Goal: Download file/media

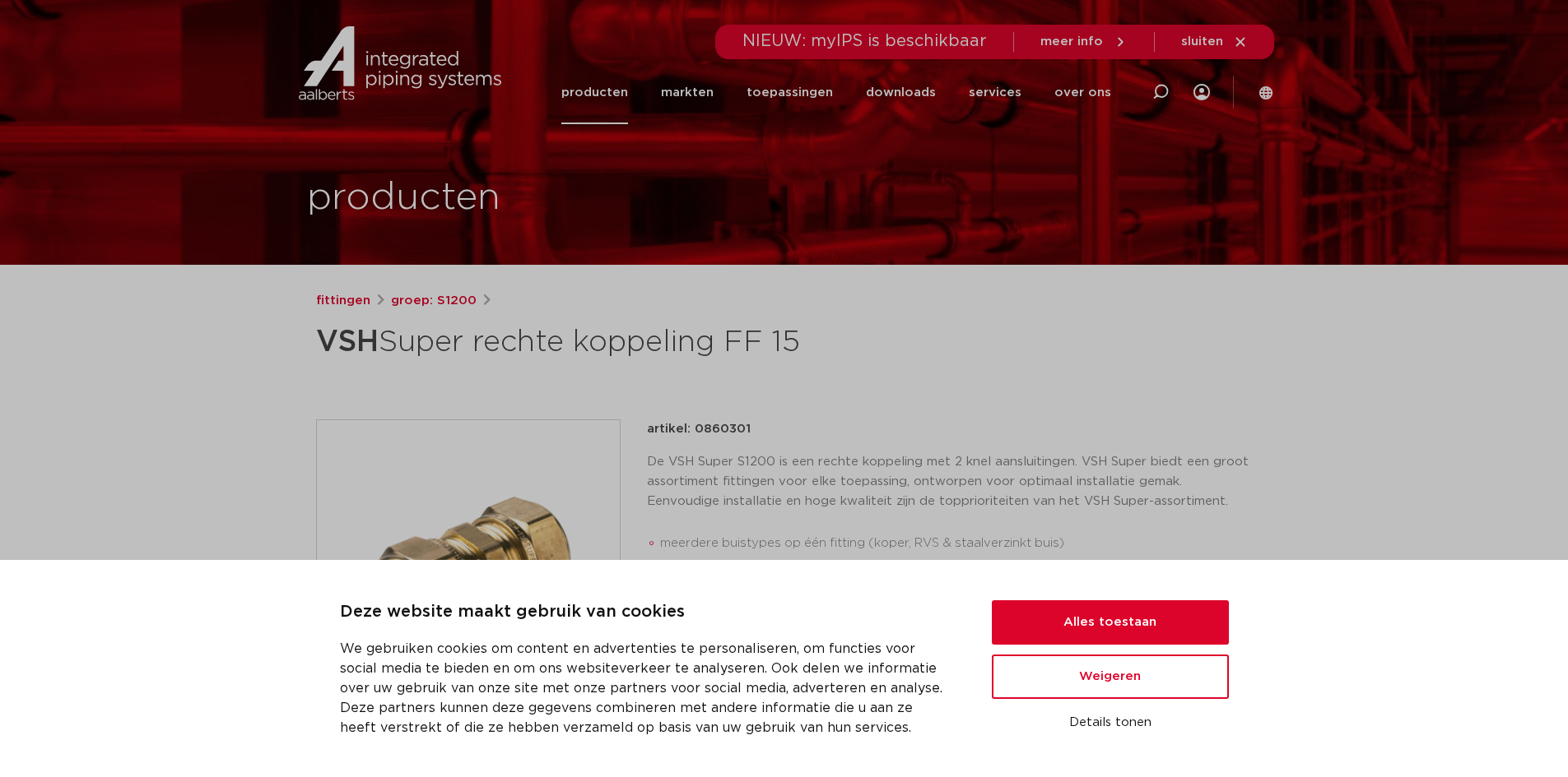
scroll to position [66, 0]
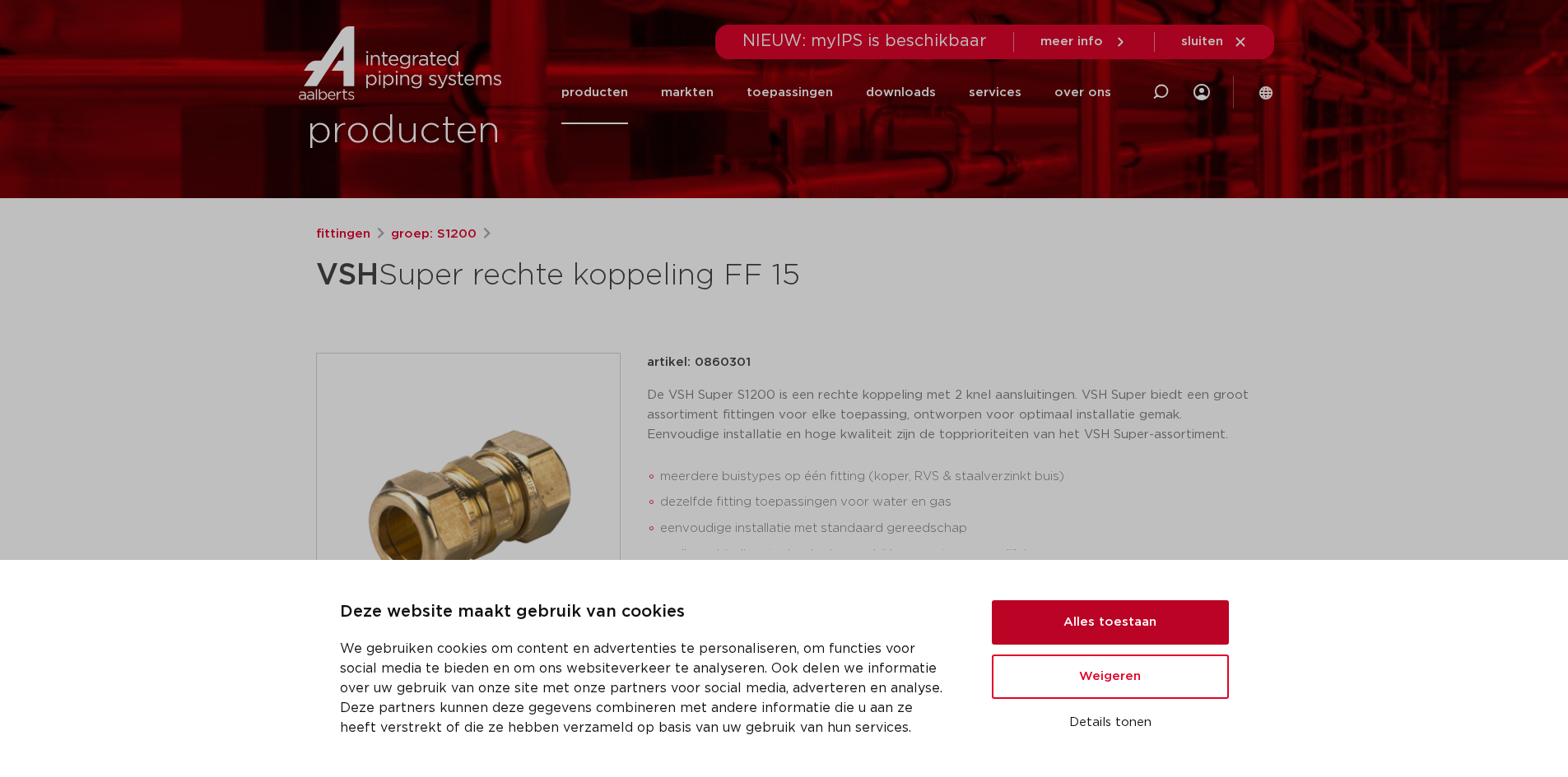
click at [1116, 619] on button "Alles toestaan" at bounding box center [1110, 622] width 237 height 45
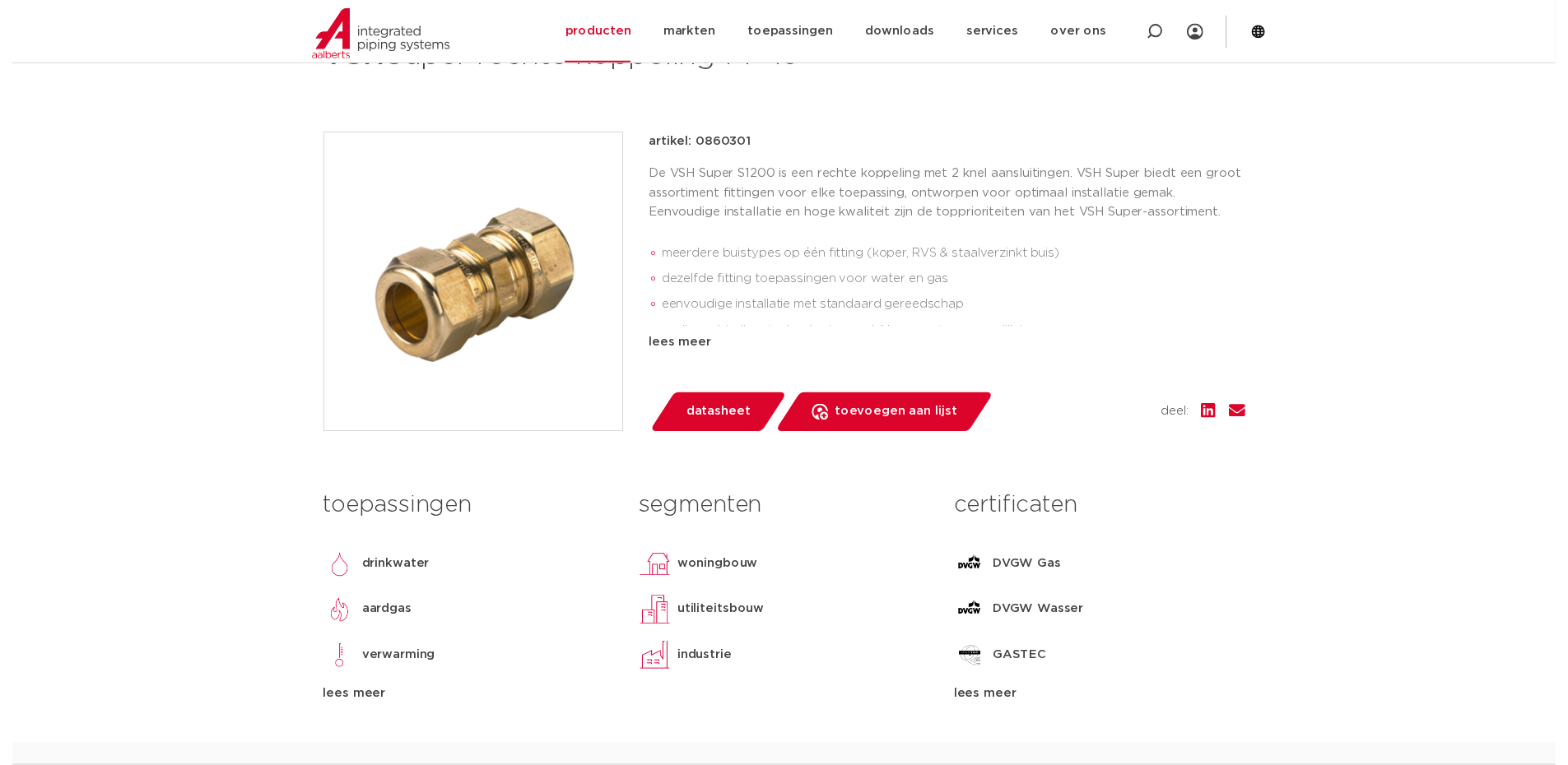
scroll to position [313, 0]
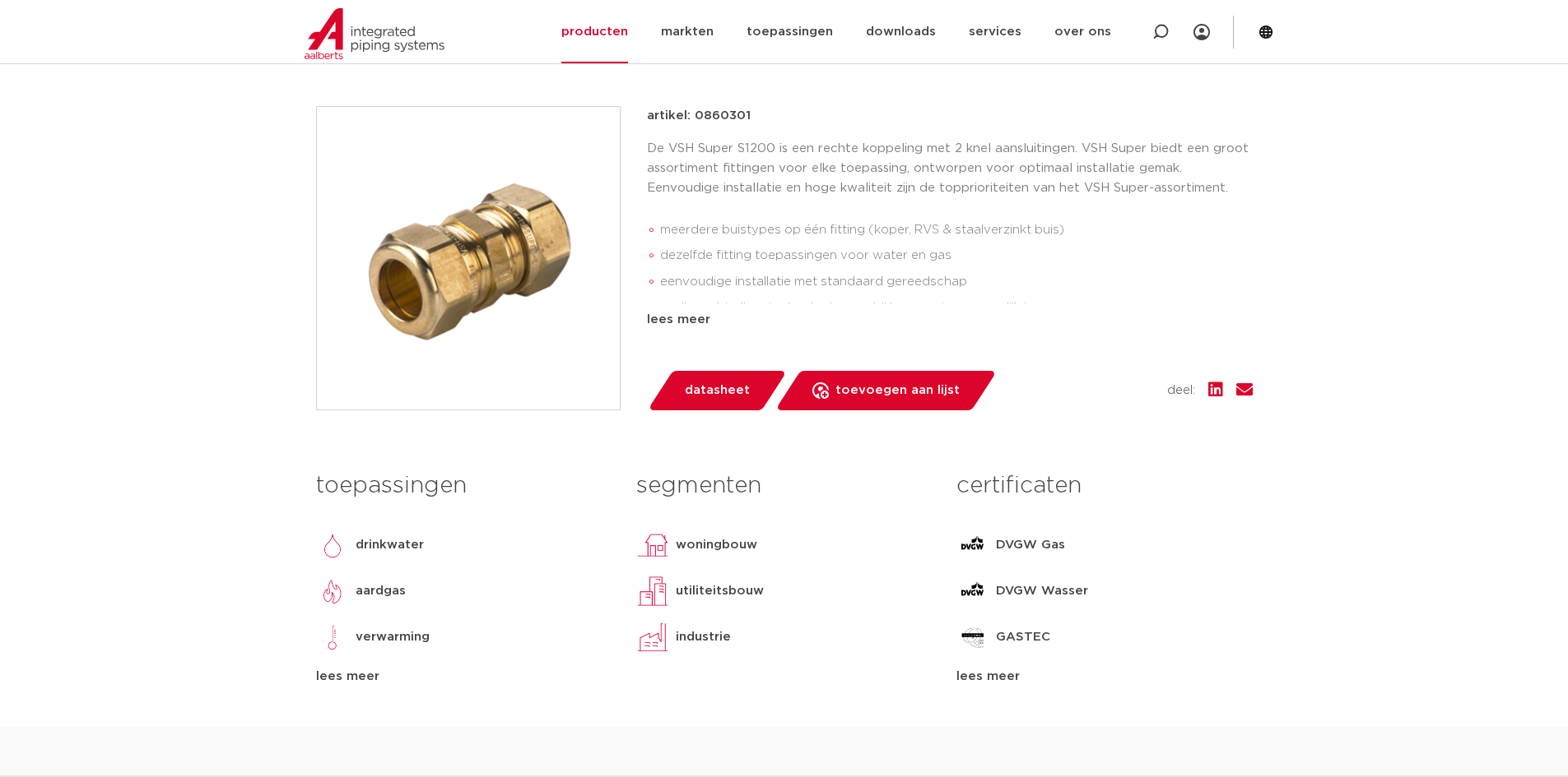
click at [735, 389] on span "datasheet" at bounding box center [716, 391] width 65 height 26
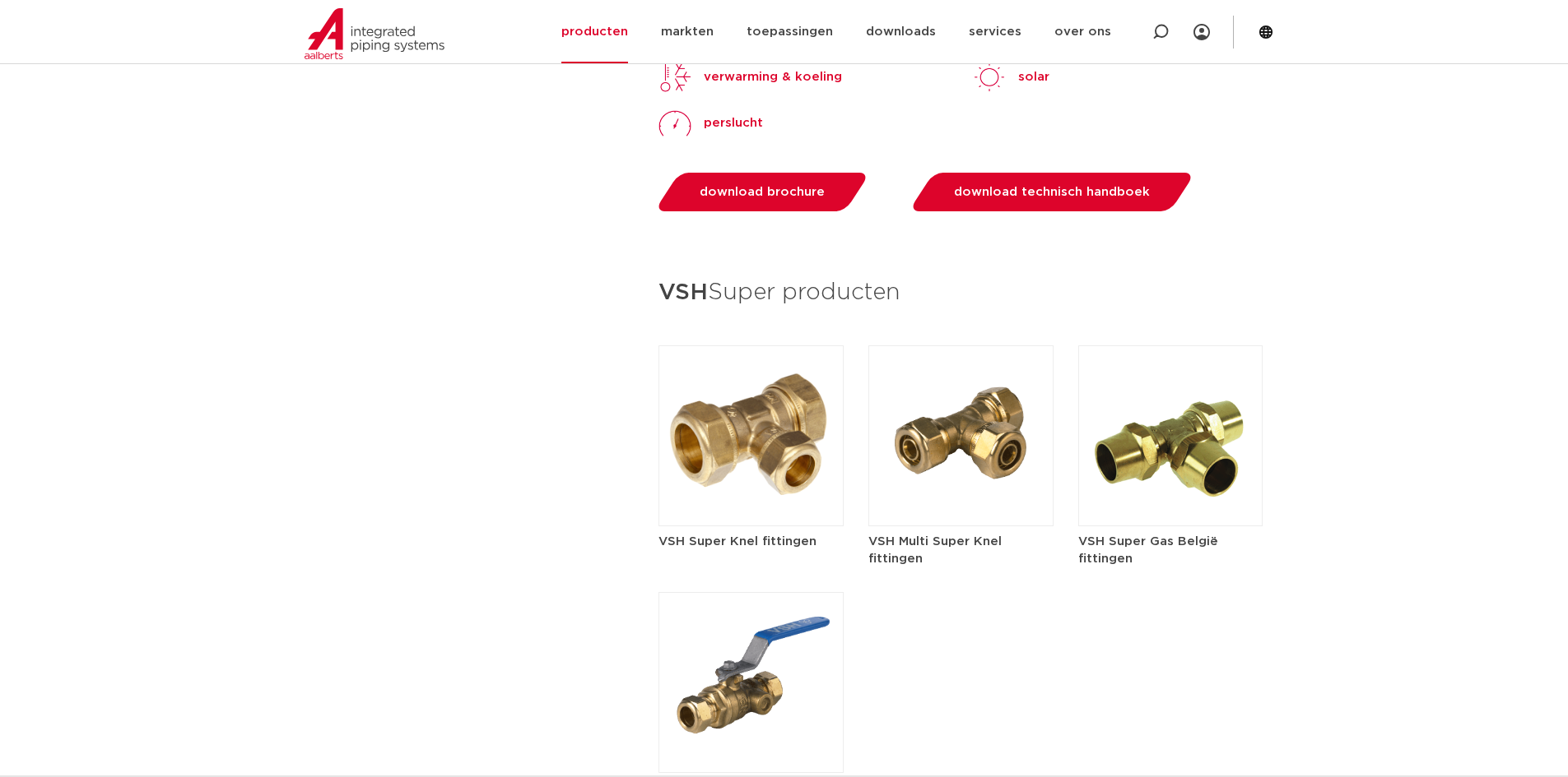
scroll to position [1810, 0]
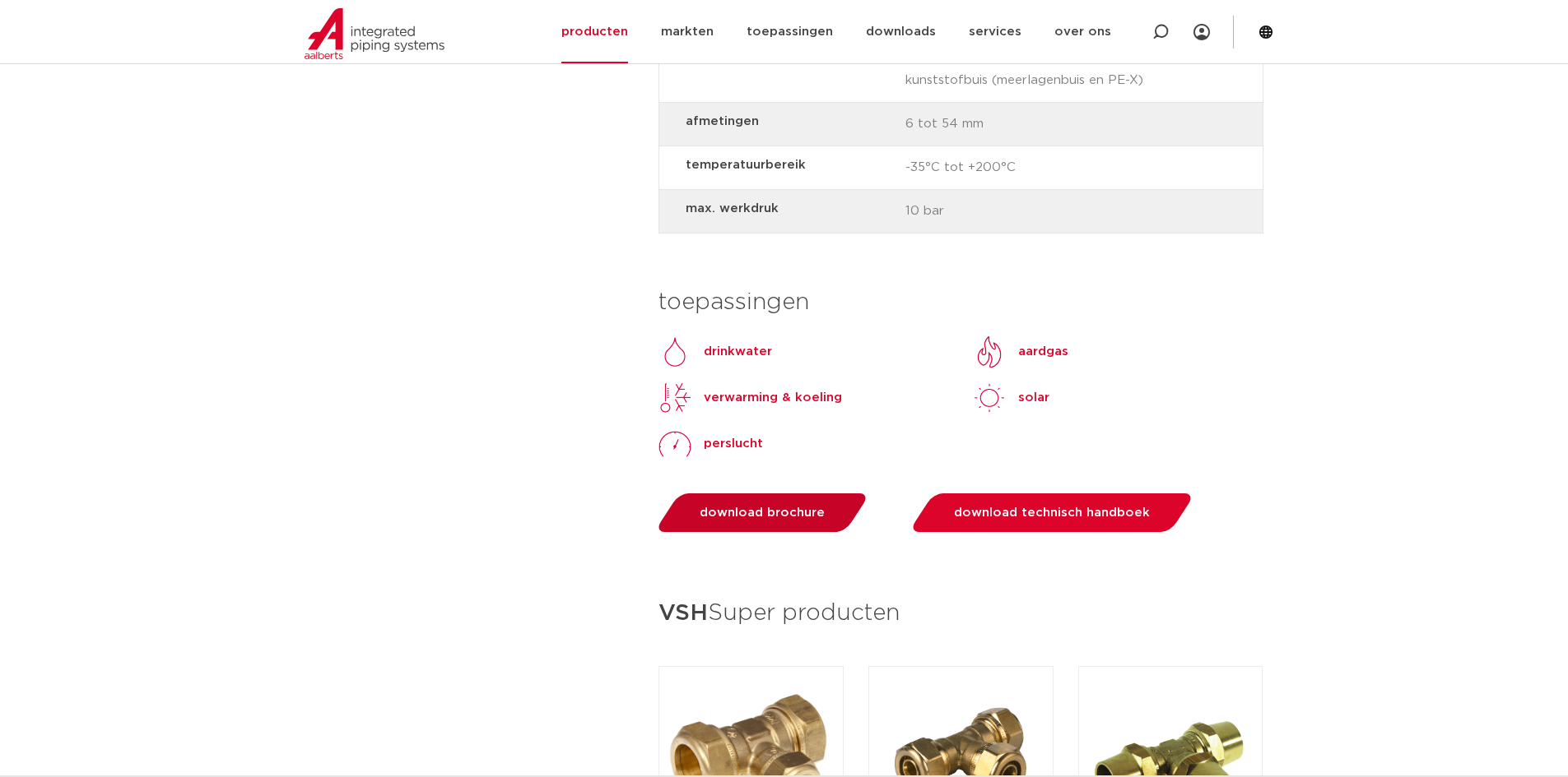
click at [777, 506] on span "download brochure" at bounding box center [762, 513] width 125 height 13
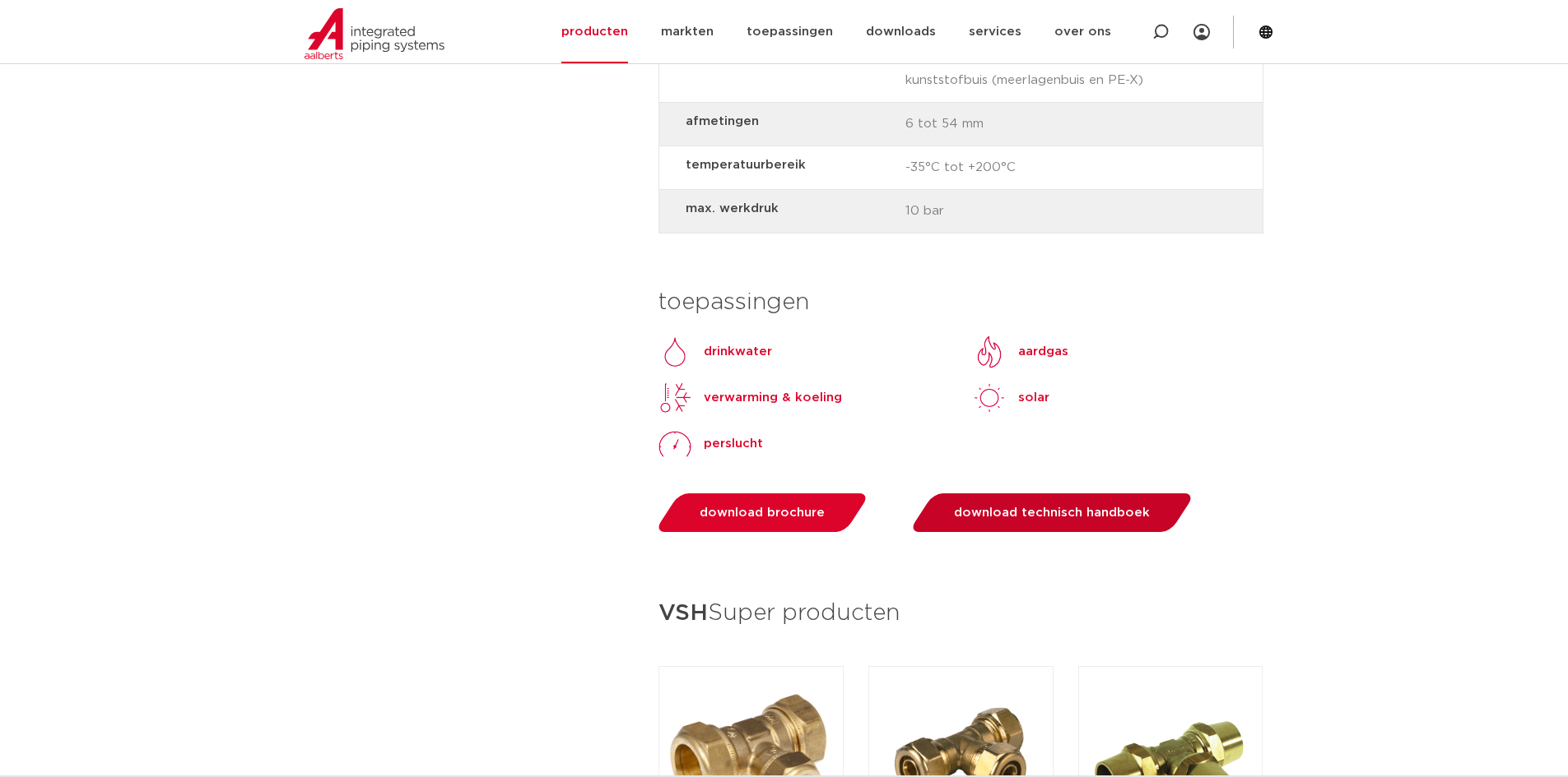
click at [1024, 494] on link "download technisch handboek" at bounding box center [1050, 513] width 287 height 38
